Goal: Task Accomplishment & Management: Manage account settings

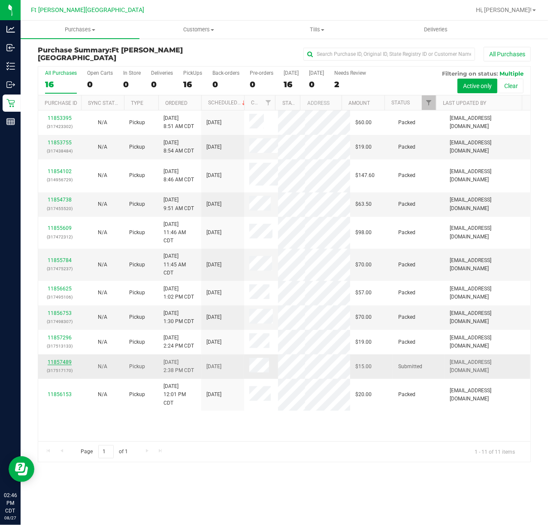
click at [55, 365] on link "11857489" at bounding box center [60, 362] width 24 height 6
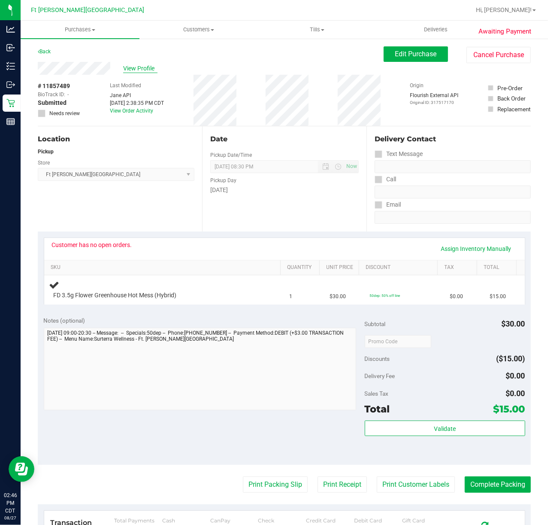
click at [155, 67] on span "View Profile" at bounding box center [140, 68] width 34 height 9
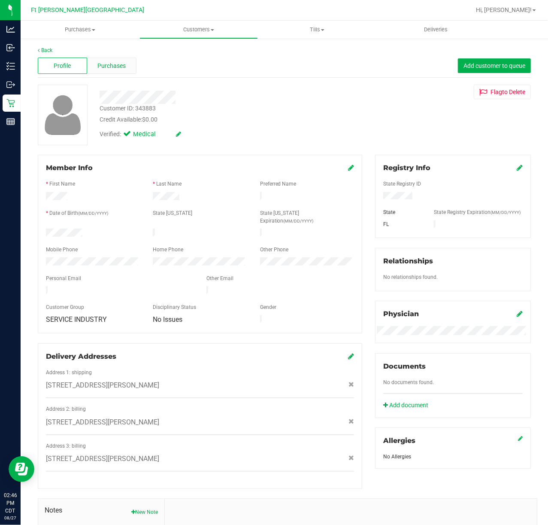
click at [107, 62] on span "Purchases" at bounding box center [111, 65] width 28 height 9
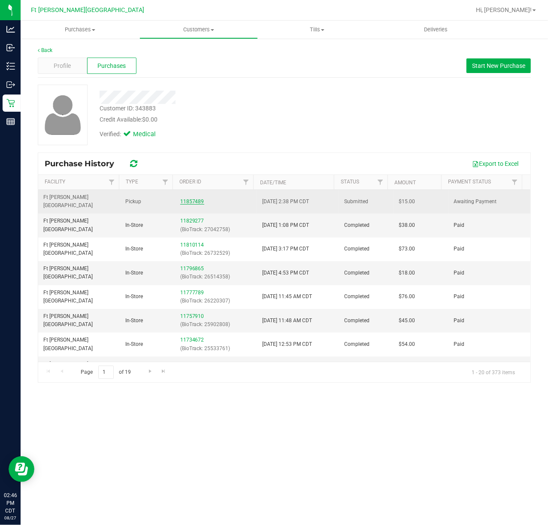
click at [186, 198] on link "11857489" at bounding box center [192, 201] width 24 height 6
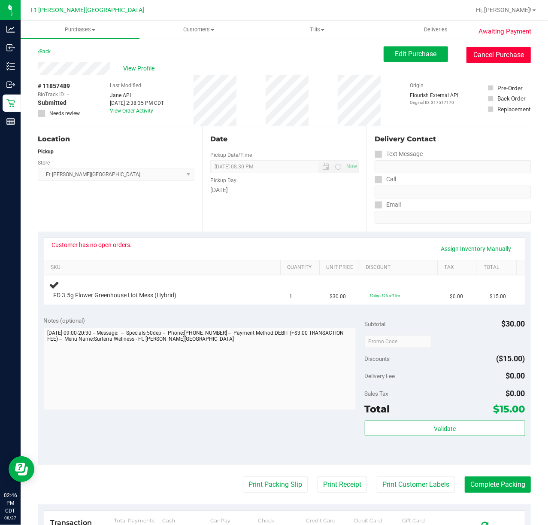
click at [511, 59] on button "Cancel Purchase" at bounding box center [499, 55] width 64 height 16
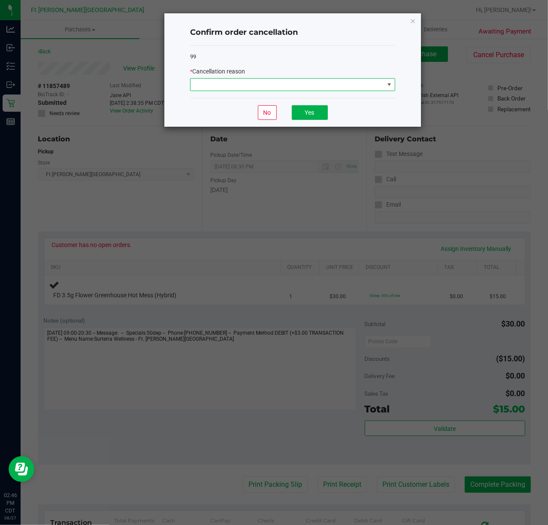
click at [335, 85] on span at bounding box center [288, 85] width 194 height 12
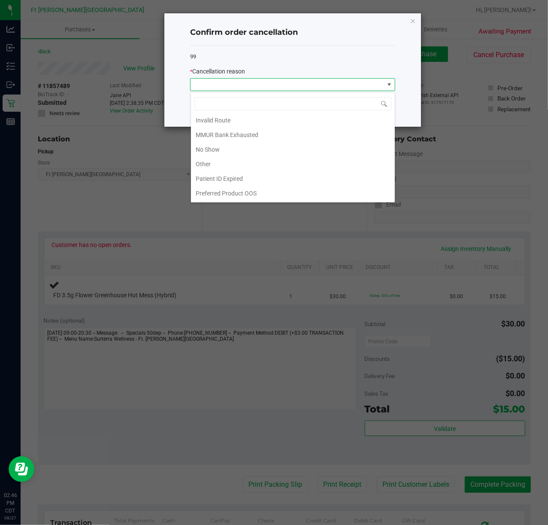
scroll to position [48, 0]
click at [234, 131] on li "MMUR Bank Exhausted" at bounding box center [293, 135] width 204 height 15
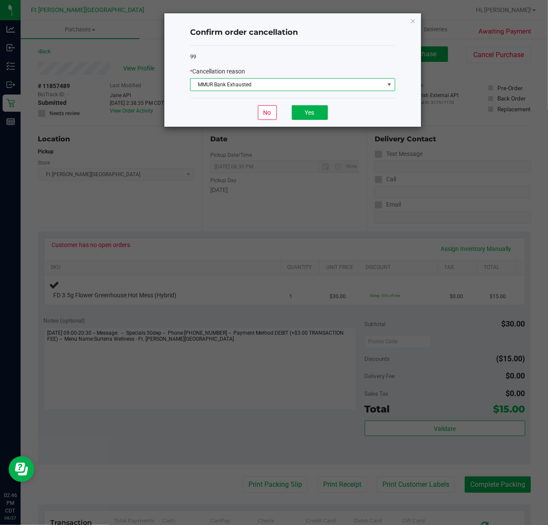
click at [310, 105] on div "No Yes" at bounding box center [292, 112] width 205 height 29
click at [309, 109] on button "Yes" at bounding box center [310, 112] width 36 height 15
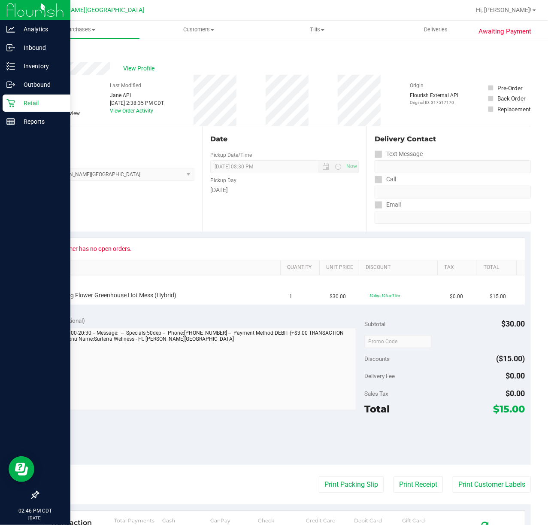
click at [9, 110] on div "Retail" at bounding box center [37, 102] width 68 height 17
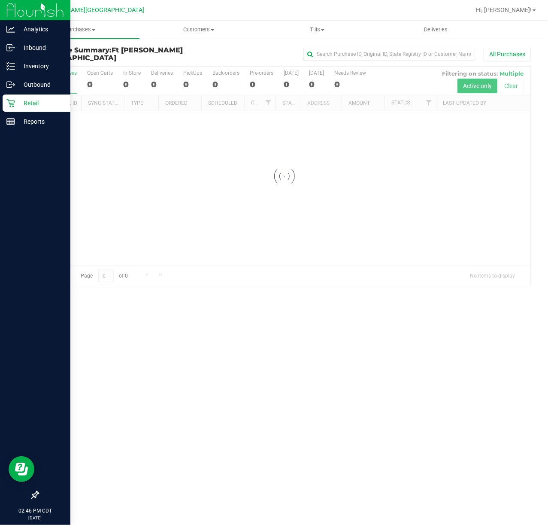
click at [14, 102] on icon at bounding box center [10, 103] width 9 height 9
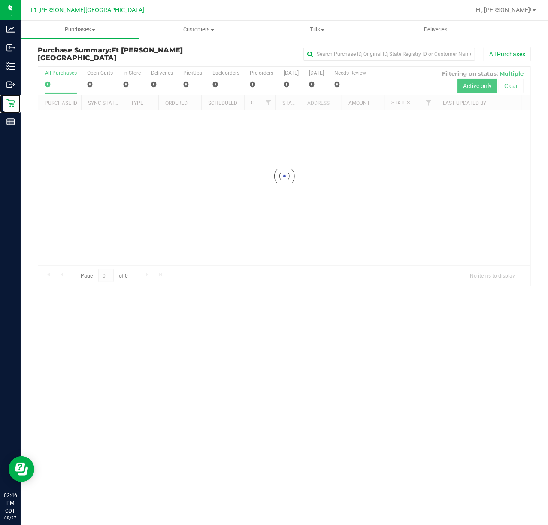
drag, startPoint x: 14, startPoint y: 102, endPoint x: 358, endPoint y: 137, distance: 346.2
click at [15, 100] on div "Retail" at bounding box center [12, 102] width 18 height 17
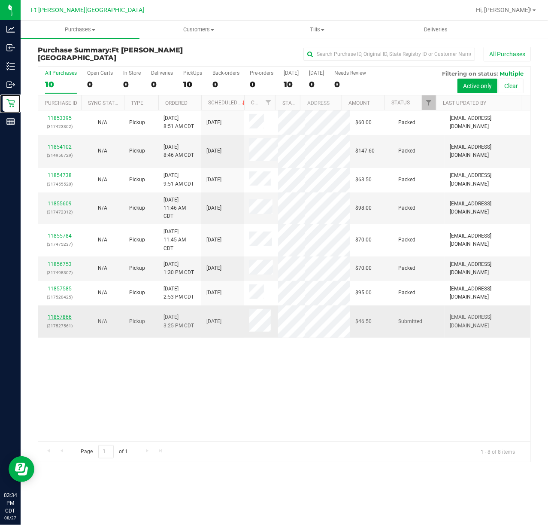
click at [53, 320] on link "11857866" at bounding box center [60, 317] width 24 height 6
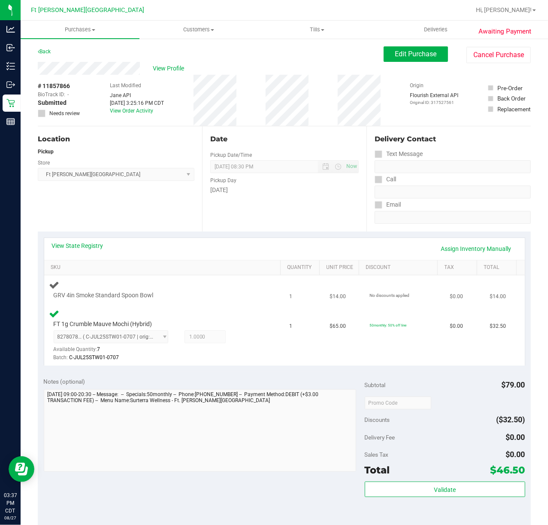
click at [217, 290] on div "GRV 4in Smoke Standard Spoon Bowl" at bounding box center [164, 290] width 230 height 20
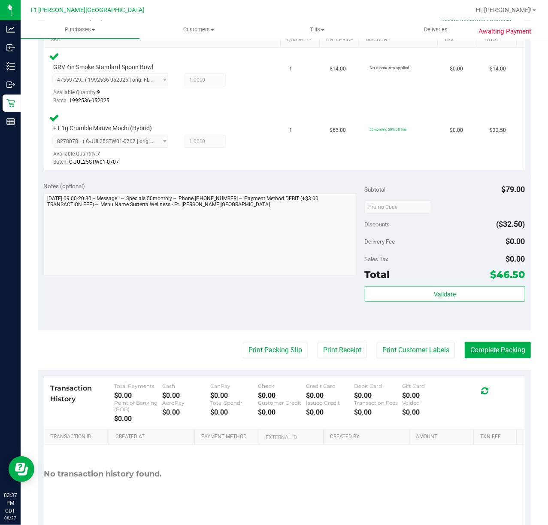
scroll to position [257, 0]
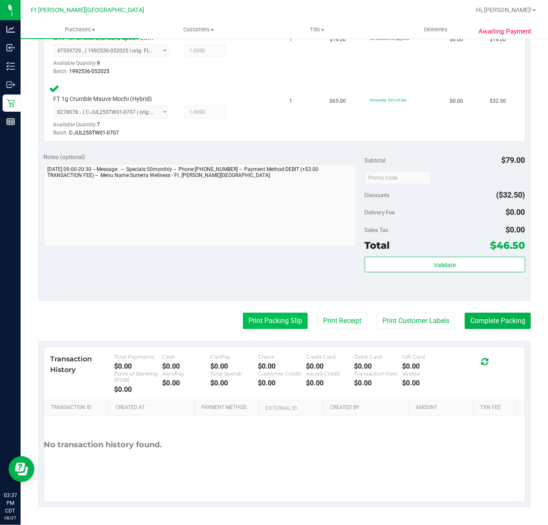
click at [265, 322] on button "Print Packing Slip" at bounding box center [275, 321] width 65 height 16
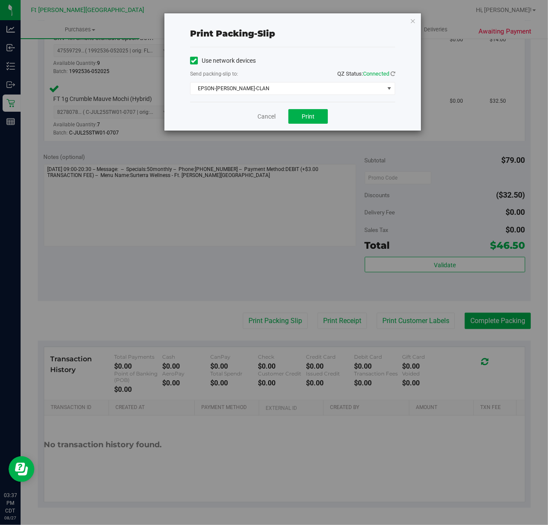
click at [314, 106] on div "Cancel Print" at bounding box center [292, 116] width 205 height 29
click at [317, 114] on button "Print" at bounding box center [309, 116] width 40 height 15
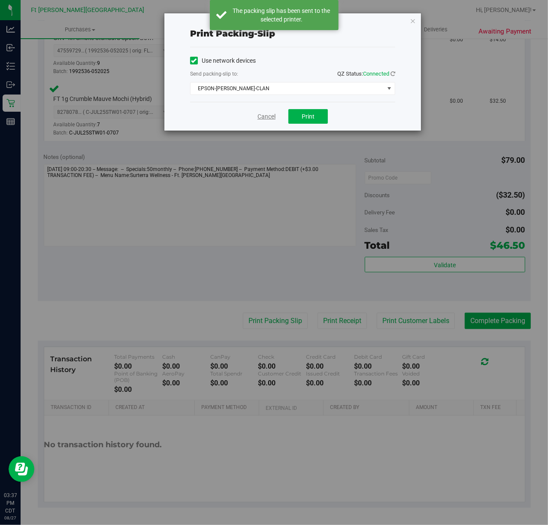
click at [265, 117] on link "Cancel" at bounding box center [267, 116] width 18 height 9
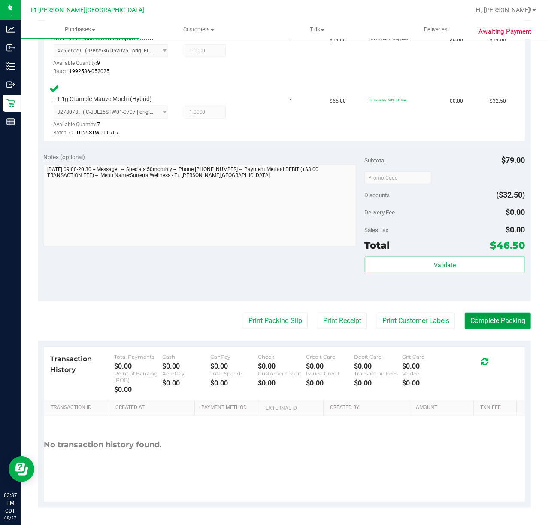
click at [492, 317] on button "Complete Packing" at bounding box center [498, 321] width 66 height 16
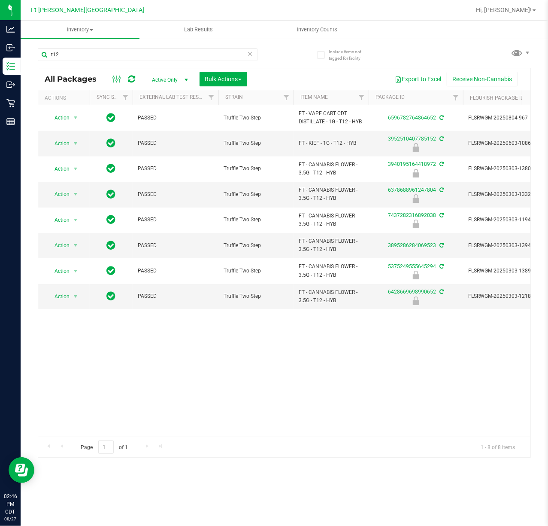
scroll to position [0, 145]
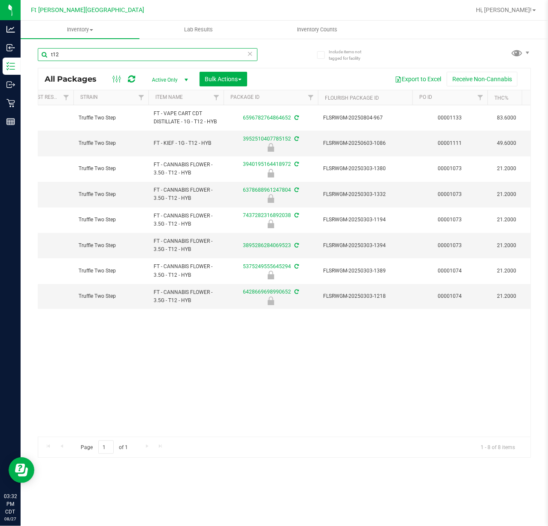
click at [131, 49] on input "t12" at bounding box center [148, 54] width 220 height 13
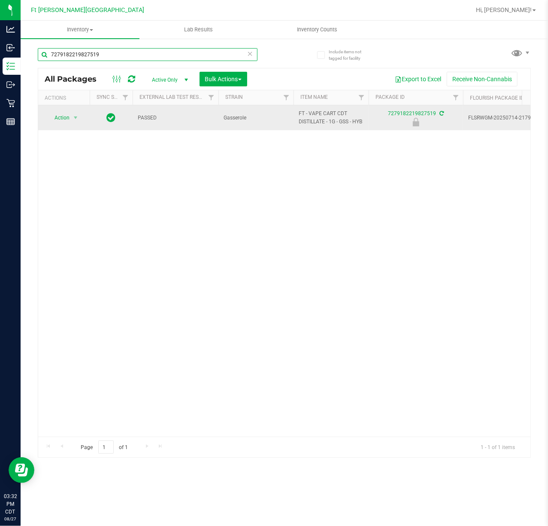
type input "7279182219827519"
click at [55, 116] on span "Action" at bounding box center [58, 118] width 23 height 12
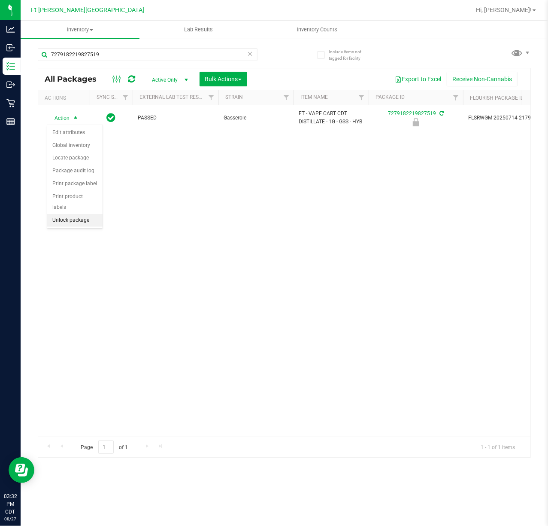
click at [82, 220] on li "Unlock package" at bounding box center [74, 220] width 55 height 13
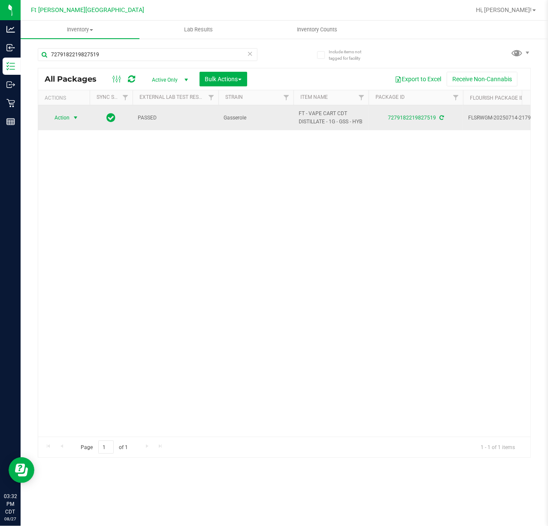
click at [55, 116] on span "Action" at bounding box center [58, 118] width 23 height 12
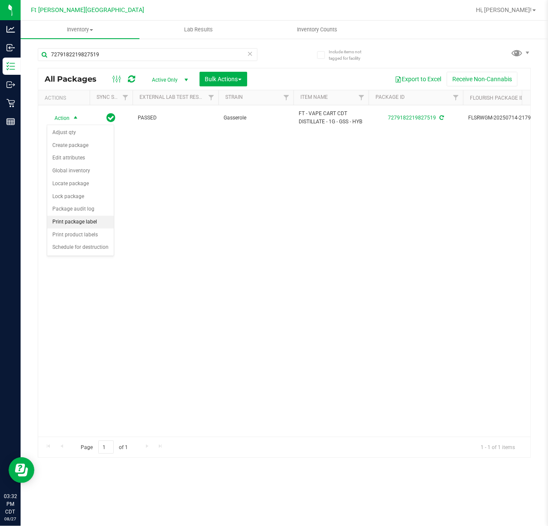
click at [95, 228] on li "Print package label" at bounding box center [80, 222] width 67 height 13
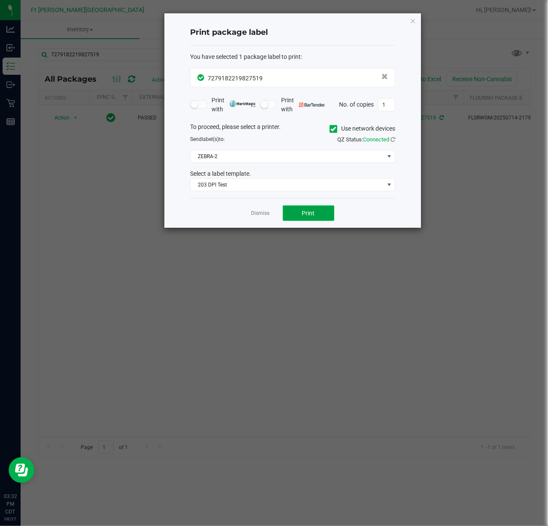
click at [306, 211] on span "Print" at bounding box center [308, 213] width 13 height 7
click at [255, 220] on div "Dismiss Print" at bounding box center [292, 213] width 205 height 30
click at [256, 216] on link "Dismiss" at bounding box center [261, 213] width 18 height 7
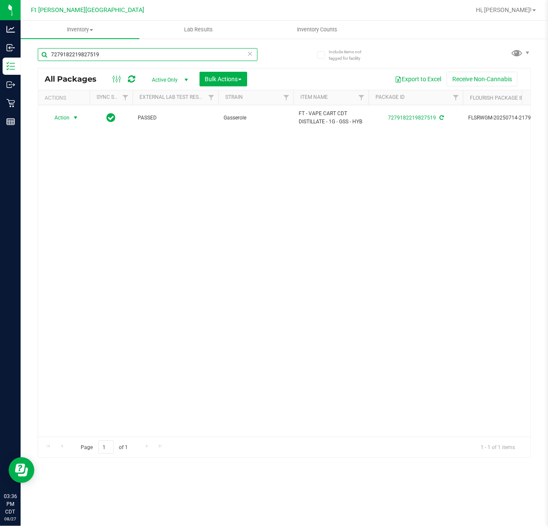
click at [138, 58] on input "7279182219827519" at bounding box center [148, 54] width 220 height 13
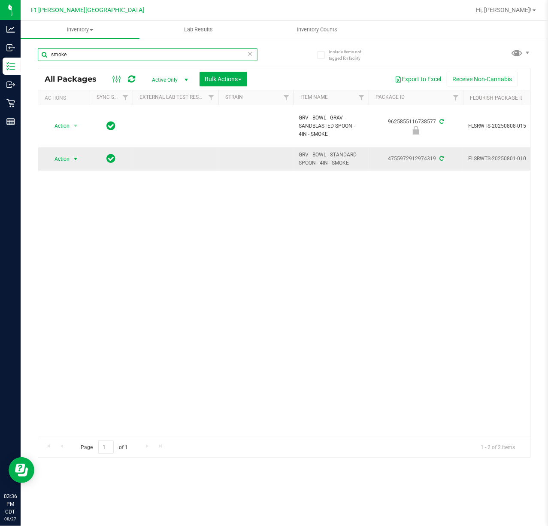
type input "smoke"
click at [74, 162] on span "select" at bounding box center [75, 158] width 7 height 7
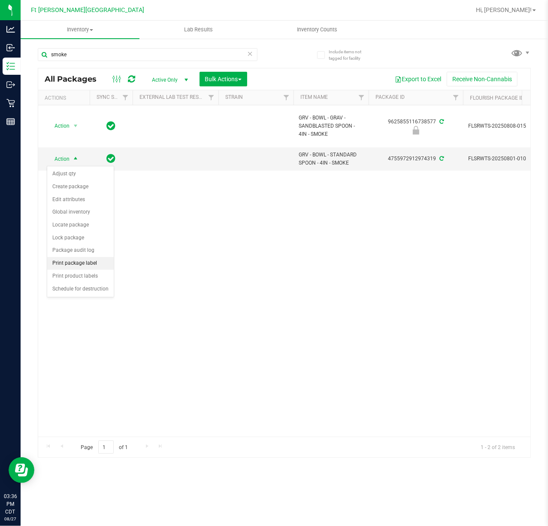
click at [91, 264] on li "Print package label" at bounding box center [80, 263] width 67 height 13
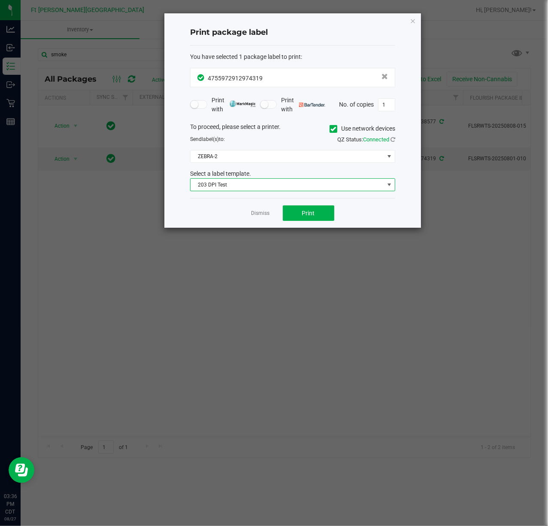
drag, startPoint x: 302, startPoint y: 184, endPoint x: 298, endPoint y: 188, distance: 6.1
click at [302, 185] on span "203 DPI Test" at bounding box center [288, 185] width 194 height 12
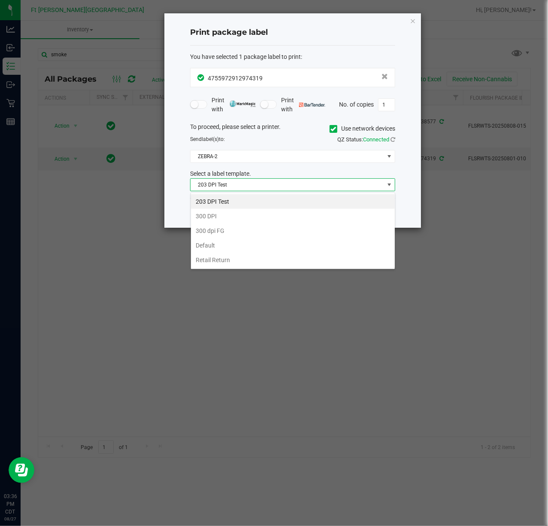
scroll to position [13, 205]
click at [259, 216] on li "300 DPI" at bounding box center [293, 216] width 204 height 15
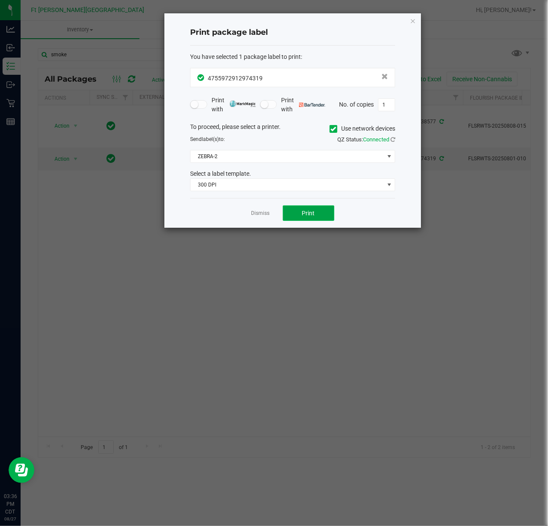
click at [314, 216] on span "Print" at bounding box center [308, 213] width 13 height 7
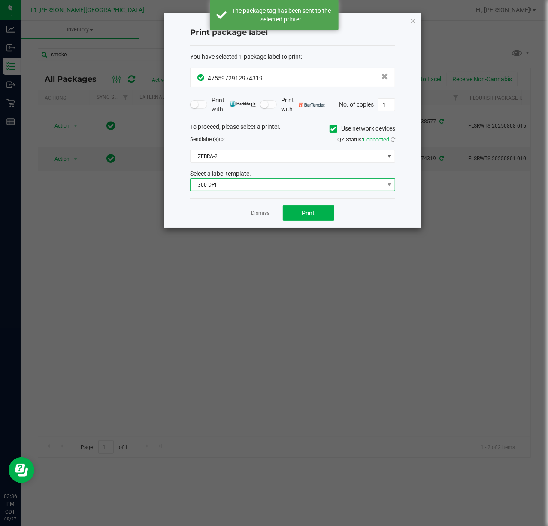
click at [280, 188] on span "300 DPI" at bounding box center [288, 185] width 194 height 12
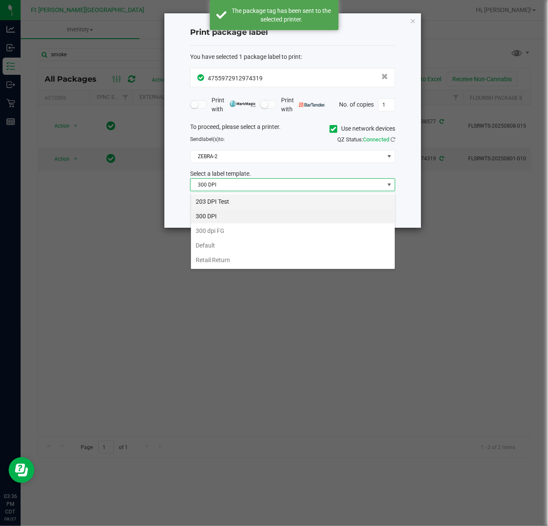
click at [260, 202] on li "203 DPI Test" at bounding box center [293, 201] width 204 height 15
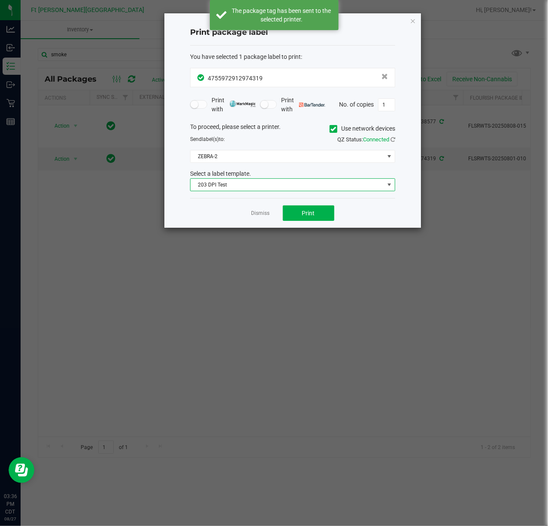
click at [207, 211] on div "Dismiss Print" at bounding box center [292, 213] width 205 height 30
click at [260, 216] on link "Dismiss" at bounding box center [261, 213] width 18 height 7
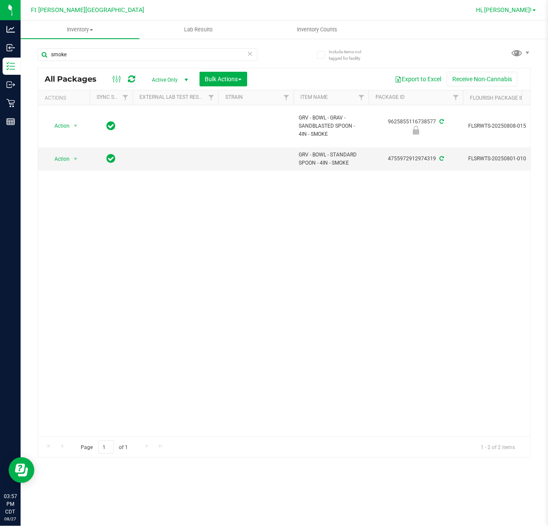
drag, startPoint x: 531, startPoint y: 2, endPoint x: 531, endPoint y: 8, distance: 5.6
click at [531, 6] on div "Hi, [PERSON_NAME]!" at bounding box center [506, 10] width 67 height 15
click at [531, 8] on span "Hi, [PERSON_NAME]!" at bounding box center [504, 9] width 56 height 7
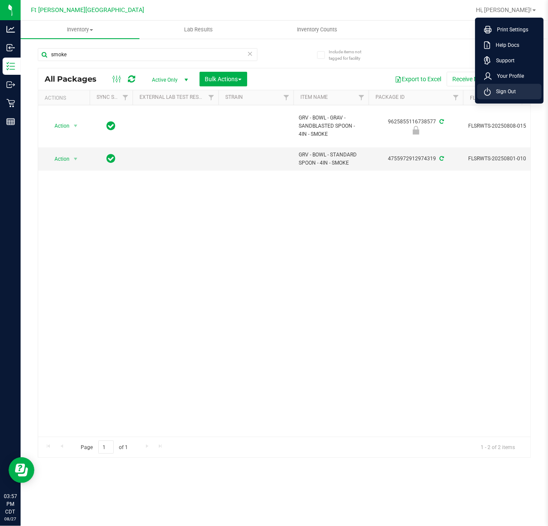
click at [514, 89] on span "Sign Out" at bounding box center [503, 91] width 25 height 9
